Goal: Task Accomplishment & Management: Manage account settings

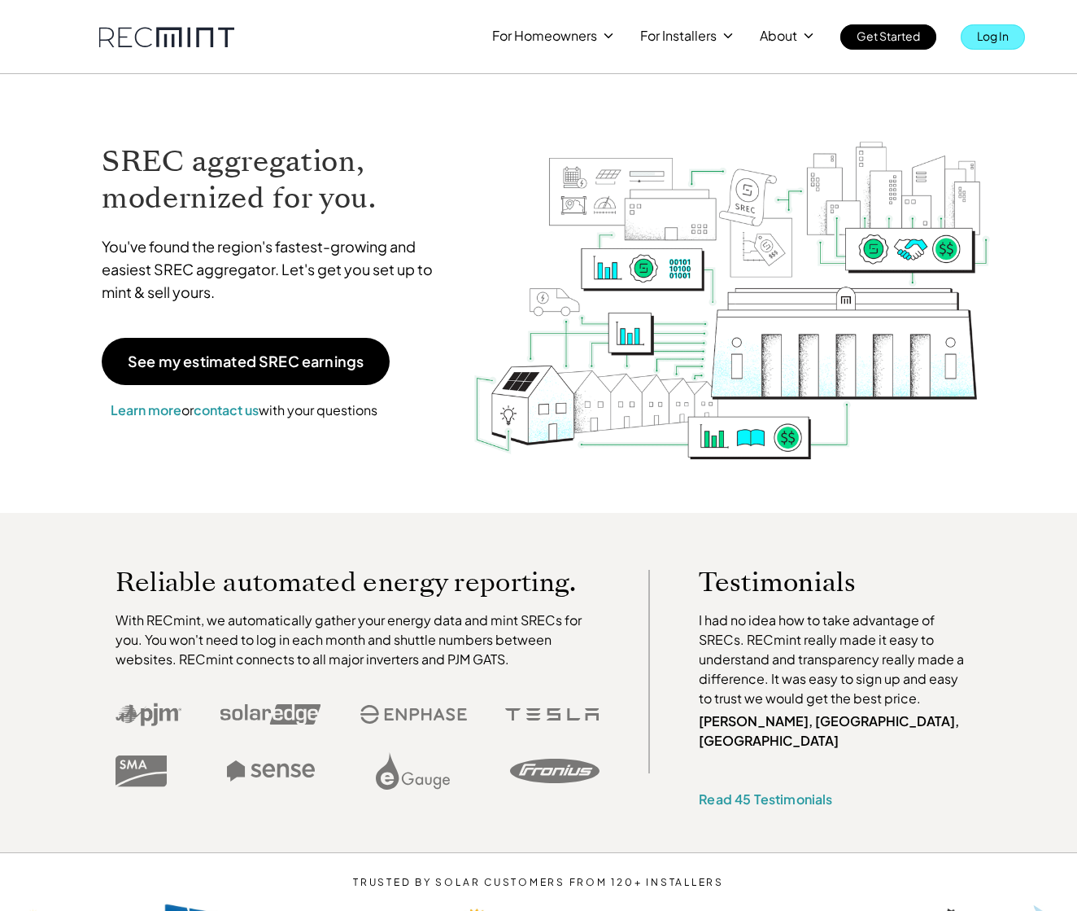
click at [1016, 33] on link "Log In" at bounding box center [993, 36] width 64 height 25
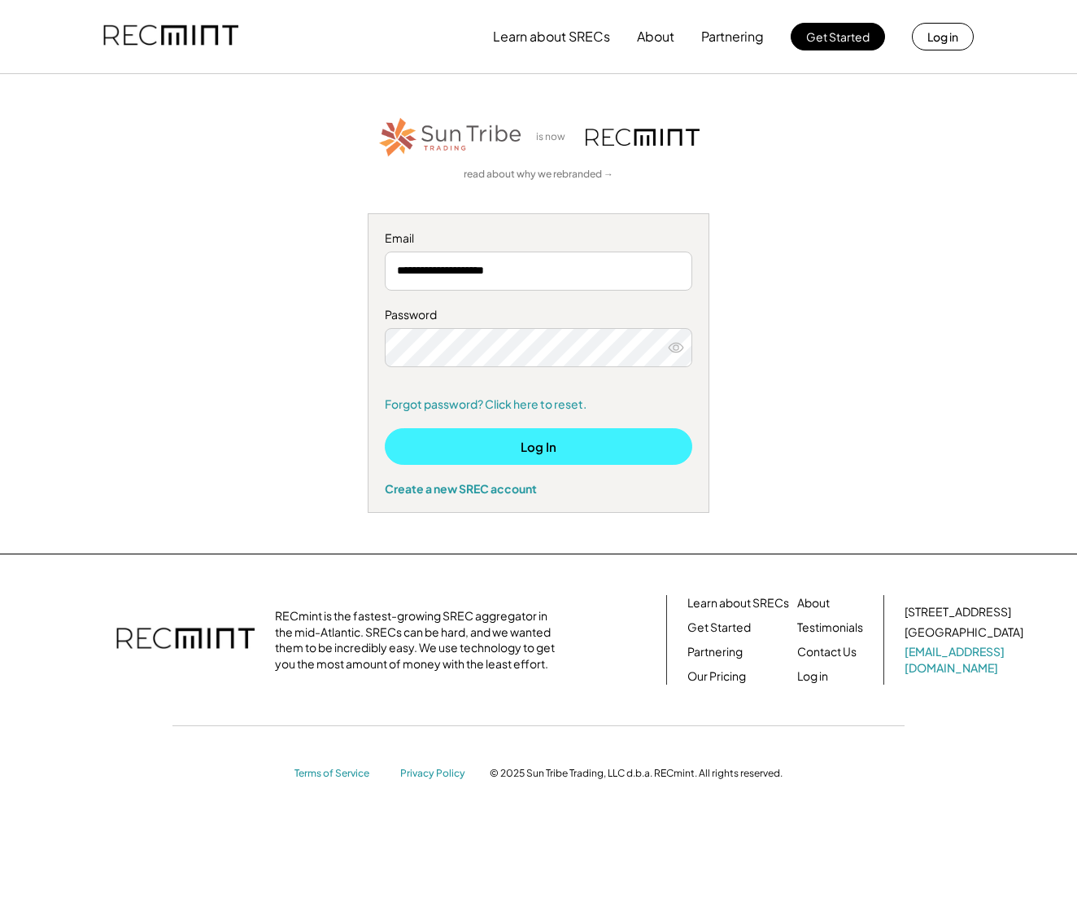
click at [525, 454] on button "Log In" at bounding box center [539, 446] width 308 height 37
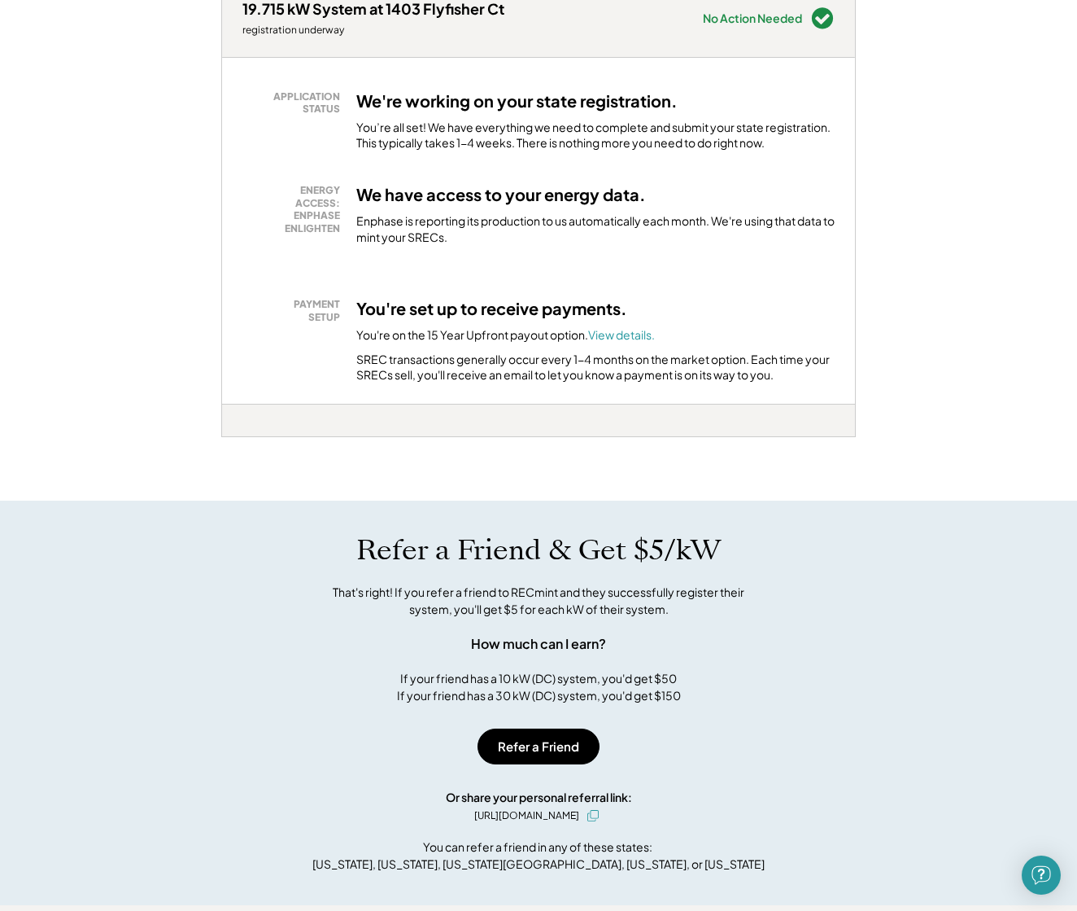
scroll to position [270, 0]
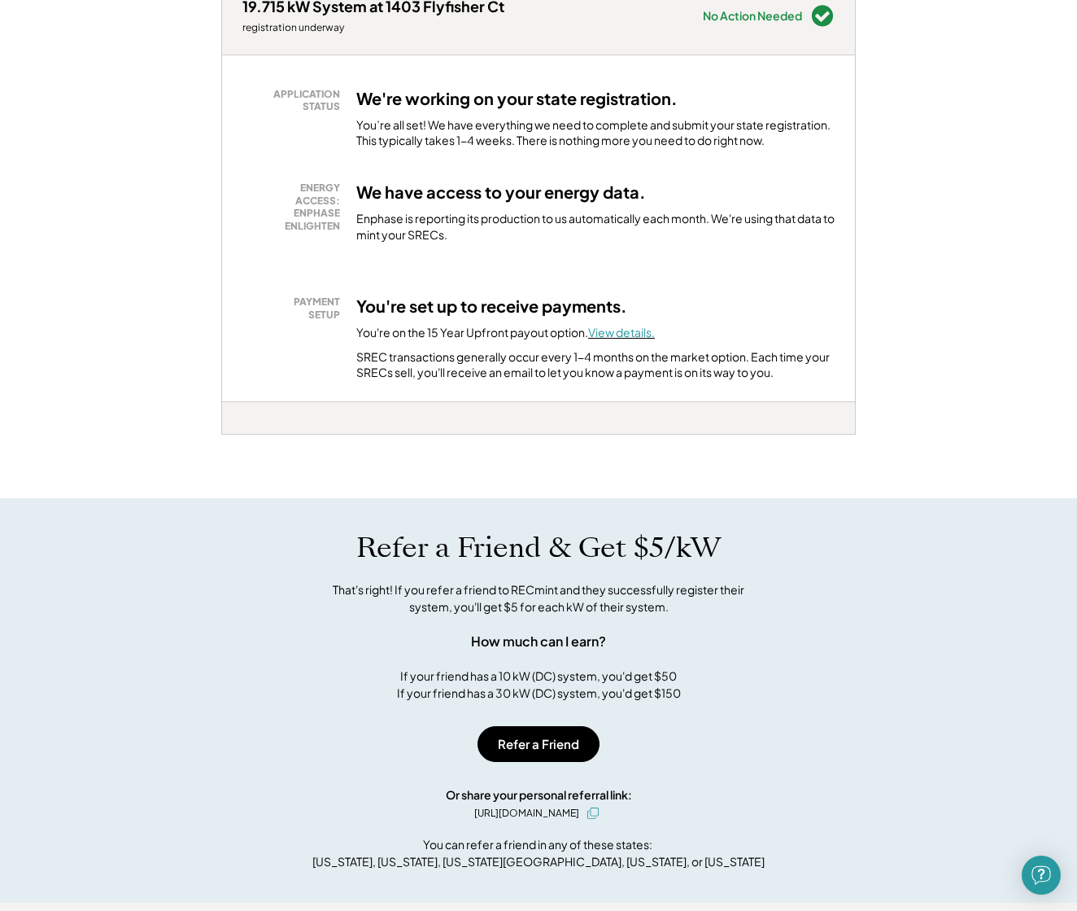
click at [636, 333] on font "View details." at bounding box center [621, 332] width 67 height 15
